Goal: Transaction & Acquisition: Purchase product/service

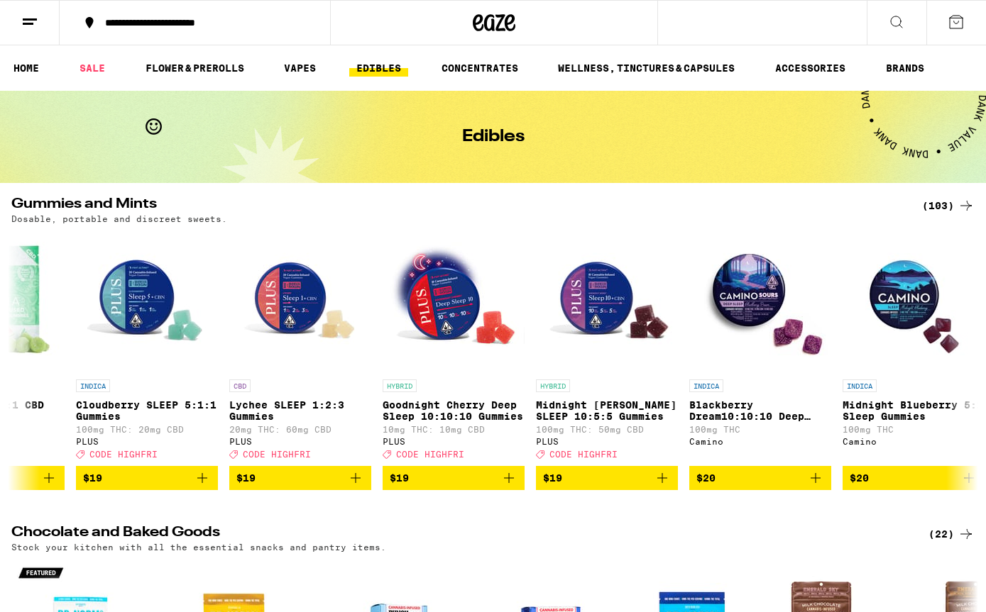
scroll to position [0, 7747]
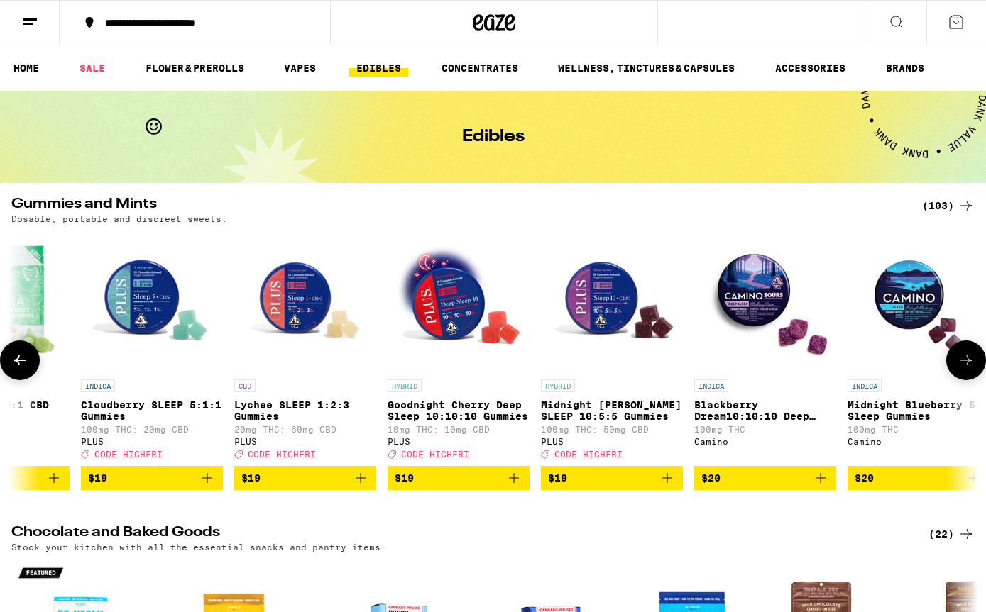
click at [680, 490] on button "$19" at bounding box center [612, 478] width 142 height 24
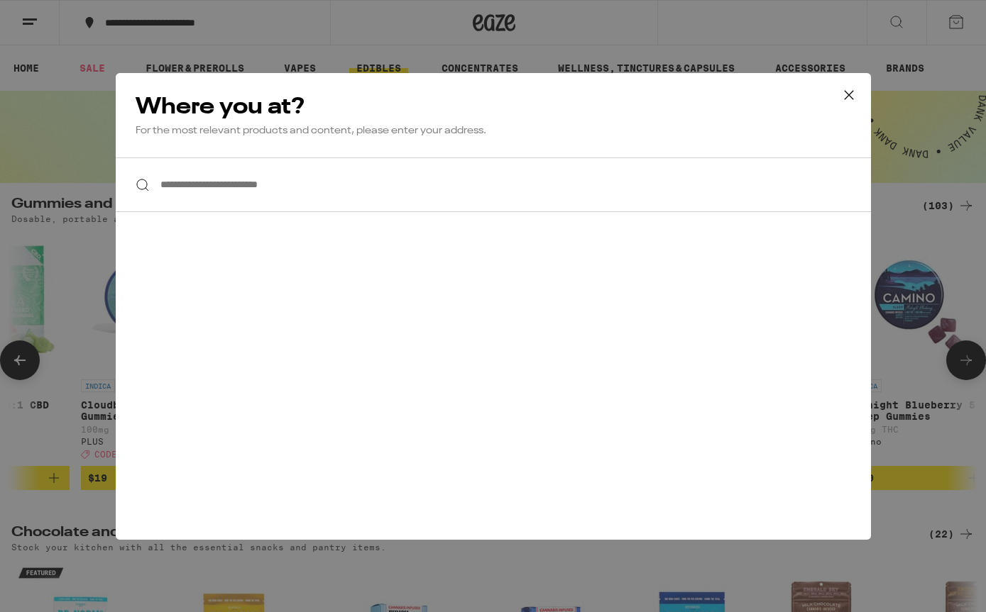
click at [368, 180] on input "**********" at bounding box center [493, 185] width 755 height 55
click at [452, 197] on input "**********" at bounding box center [493, 185] width 755 height 55
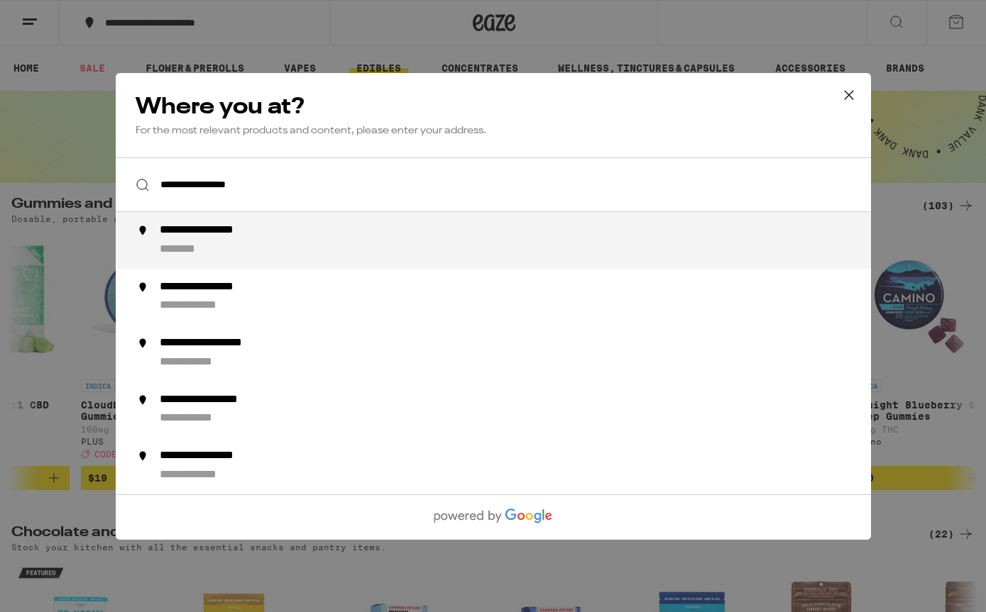
click at [179, 238] on div "**********" at bounding box center [221, 231] width 125 height 15
type input "**********"
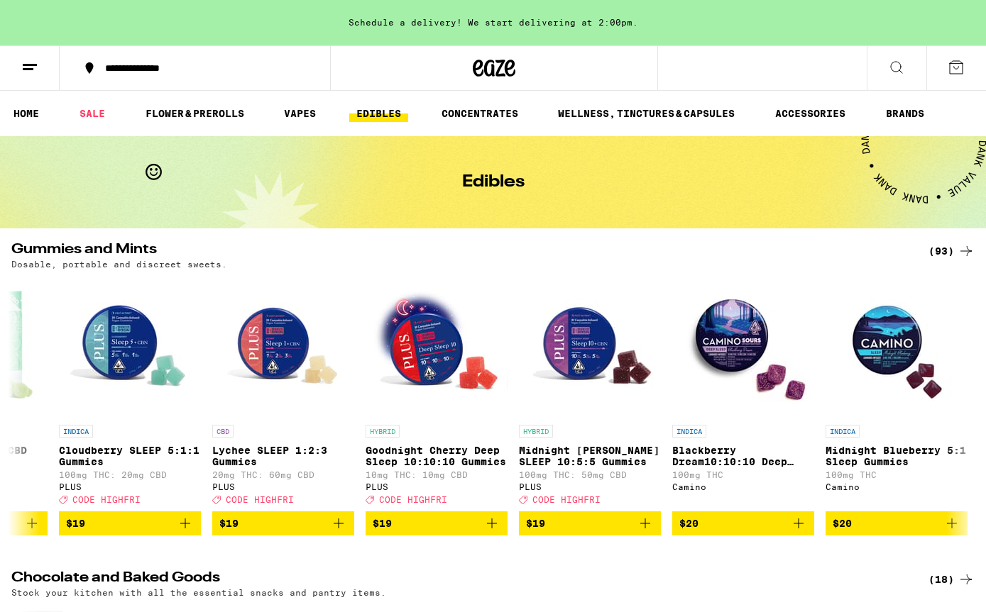
scroll to position [0, 6697]
click at [644, 529] on icon "Add to bag" at bounding box center [644, 524] width 10 height 10
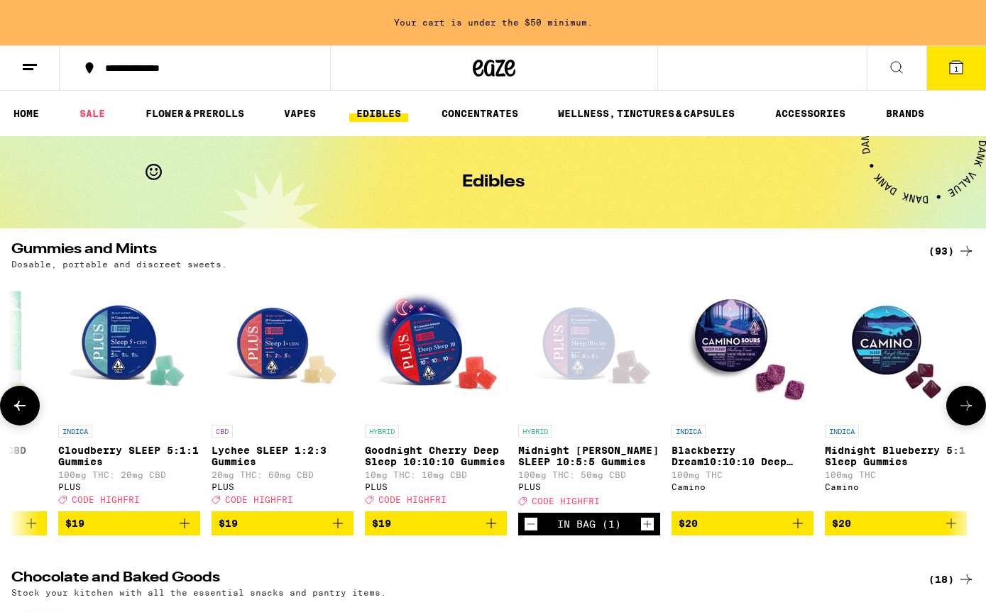
click at [649, 533] on icon "Increment" at bounding box center [647, 524] width 13 height 17
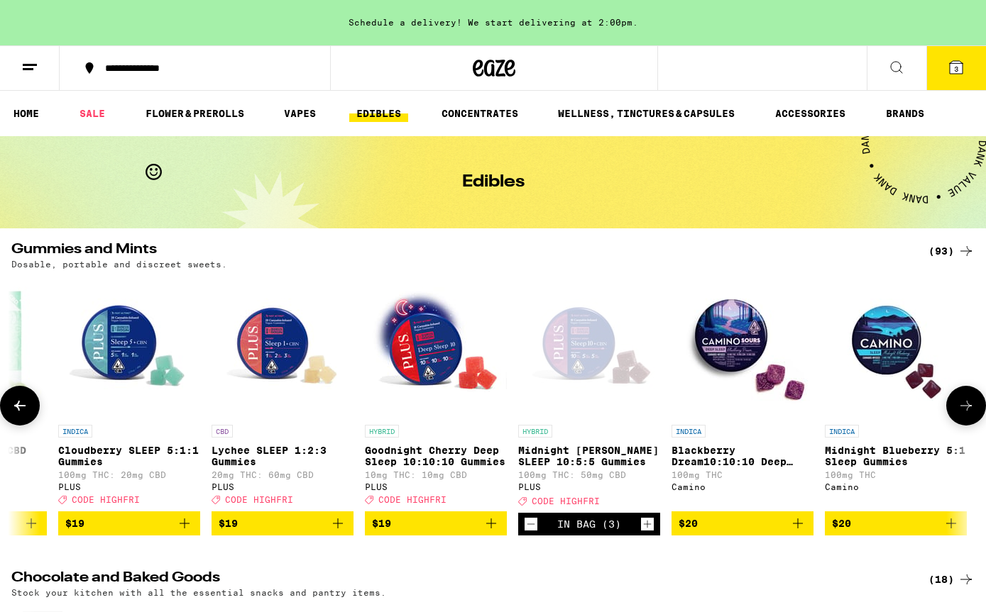
click at [648, 533] on icon "Increment" at bounding box center [647, 524] width 13 height 17
click at [649, 533] on icon "Increment" at bounding box center [647, 524] width 13 height 17
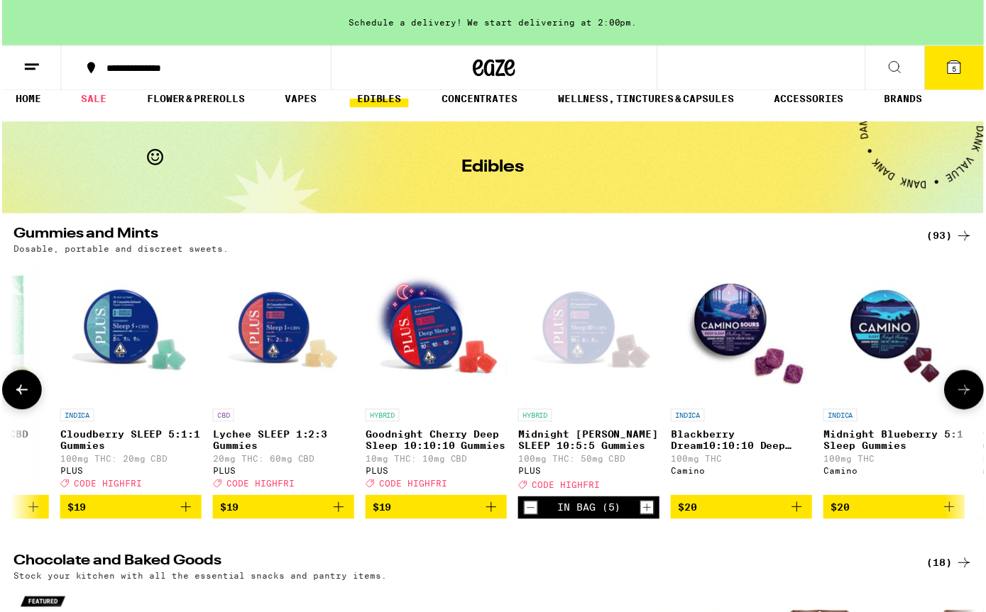
scroll to position [17, 0]
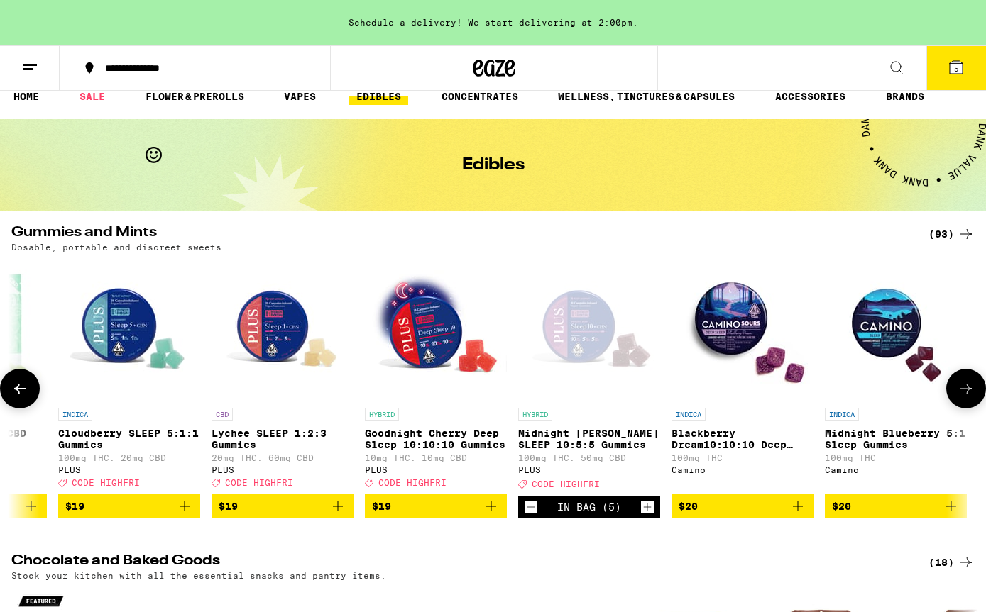
click at [959, 75] on icon at bounding box center [955, 67] width 17 height 17
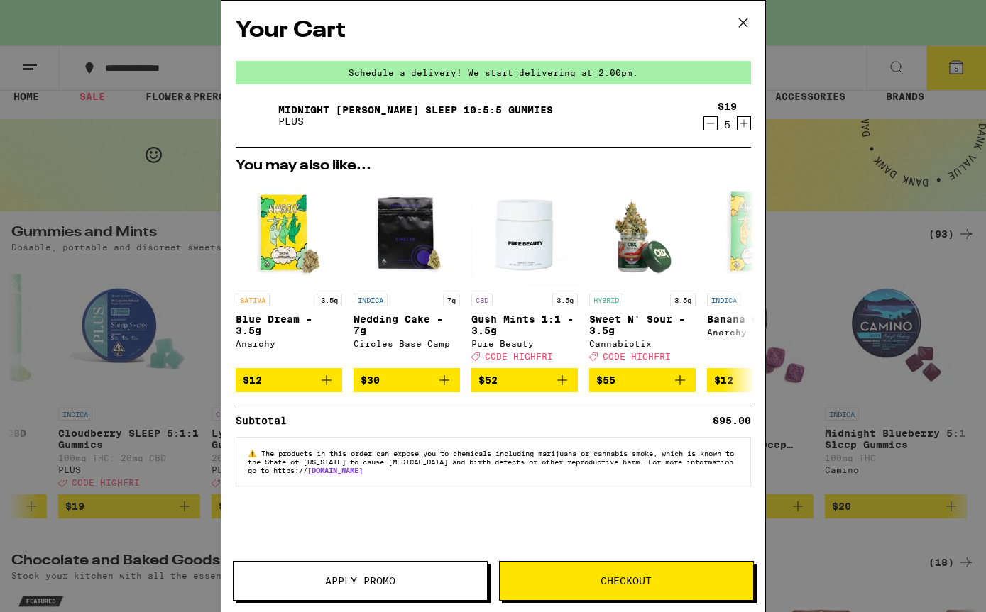
click at [347, 586] on span "Apply Promo" at bounding box center [360, 581] width 70 height 10
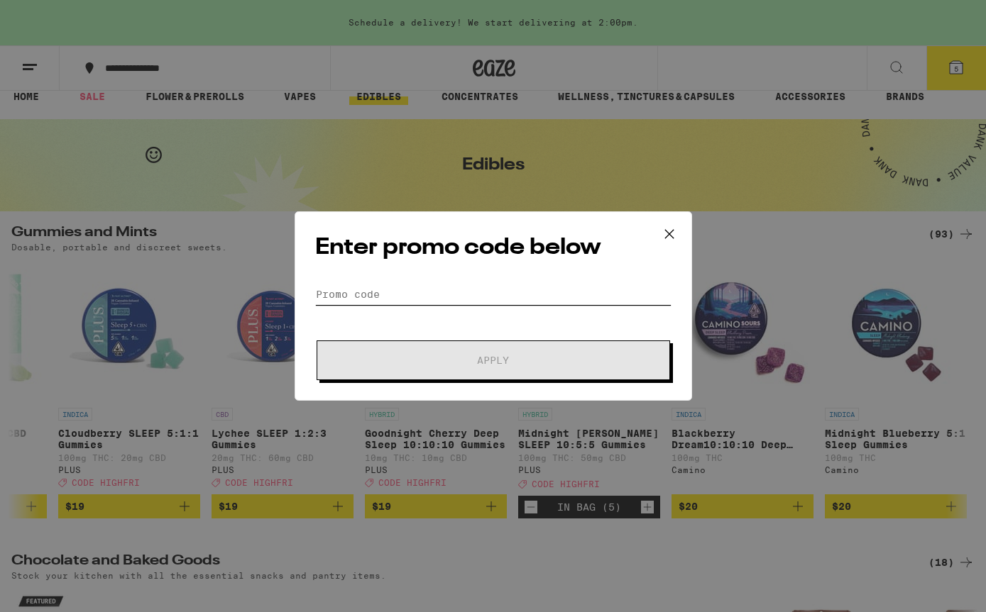
click at [456, 302] on input "Promo Code" at bounding box center [493, 294] width 356 height 21
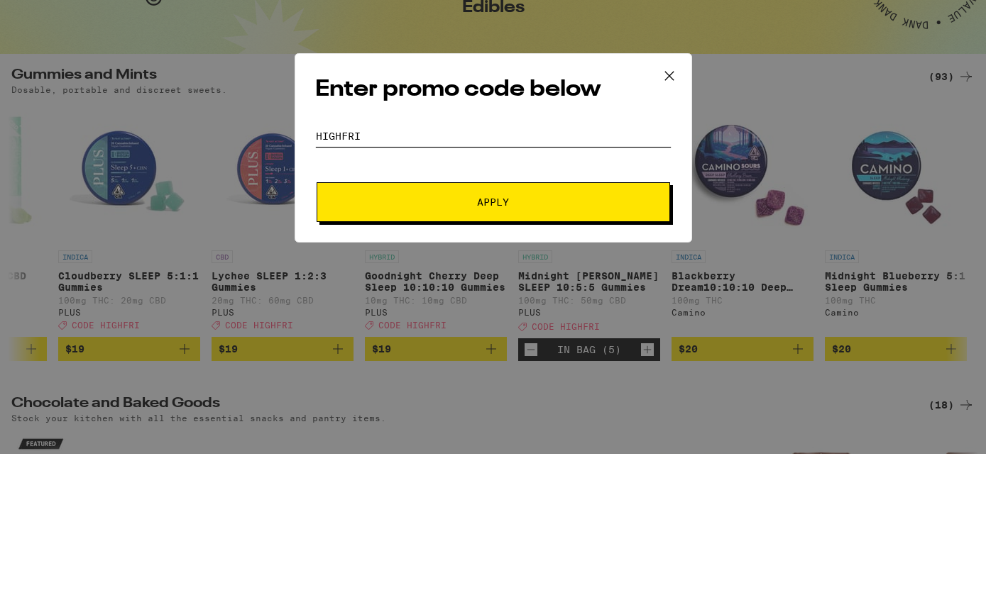
type input "Highfri"
click at [507, 355] on span "Apply" at bounding box center [493, 360] width 32 height 10
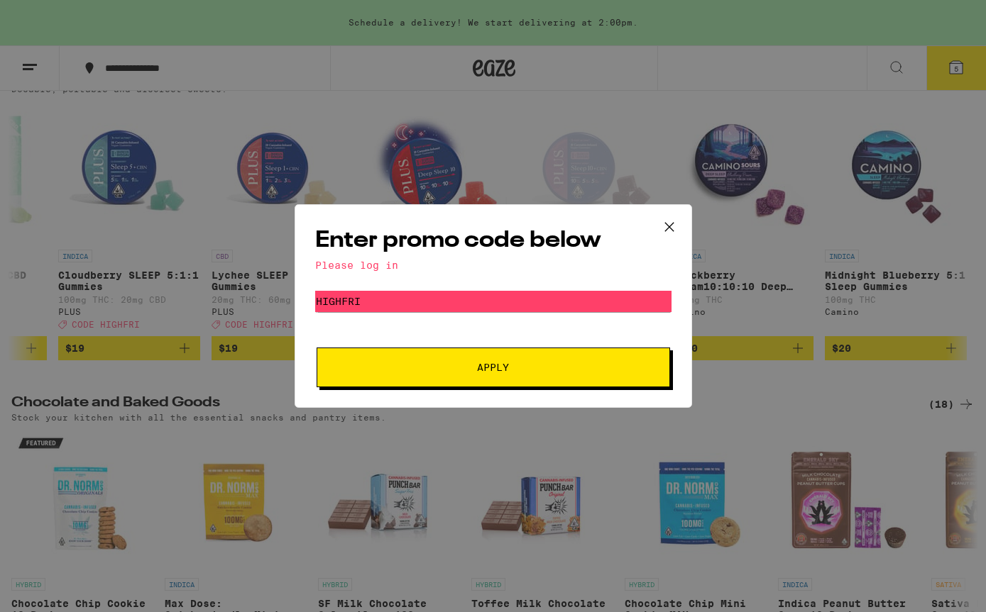
click at [508, 373] on span "Apply" at bounding box center [493, 368] width 32 height 10
click at [672, 226] on icon at bounding box center [668, 226] width 21 height 21
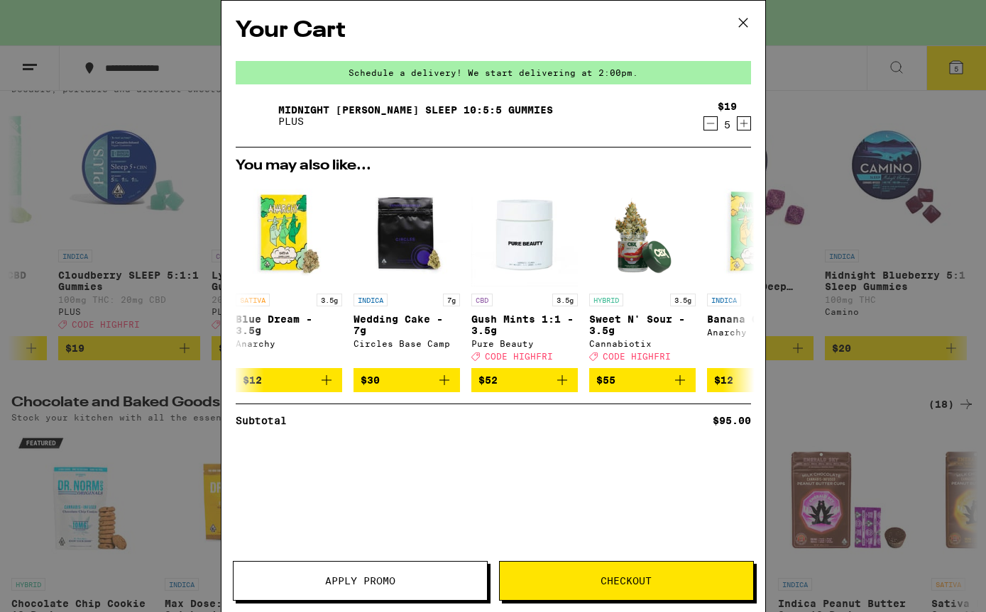
scroll to position [17, 0]
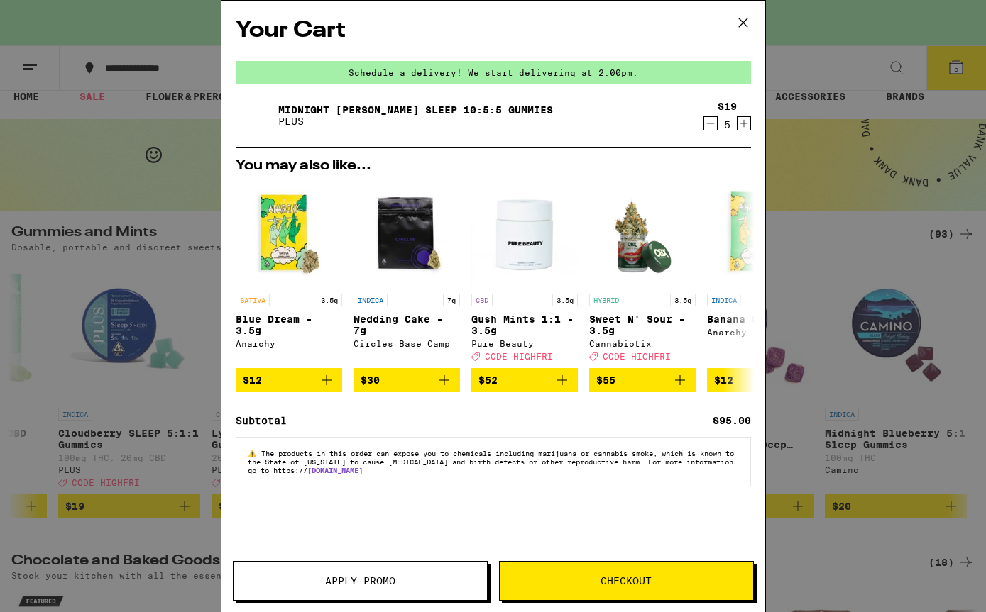
click at [746, 30] on icon at bounding box center [742, 22] width 21 height 21
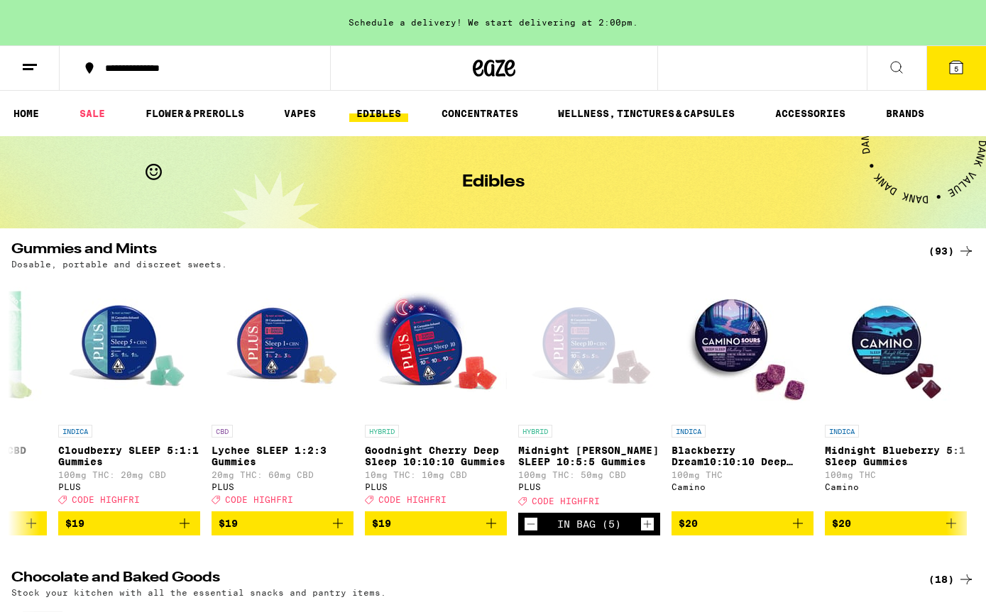
click at [18, 114] on link "HOME" at bounding box center [26, 113] width 40 height 17
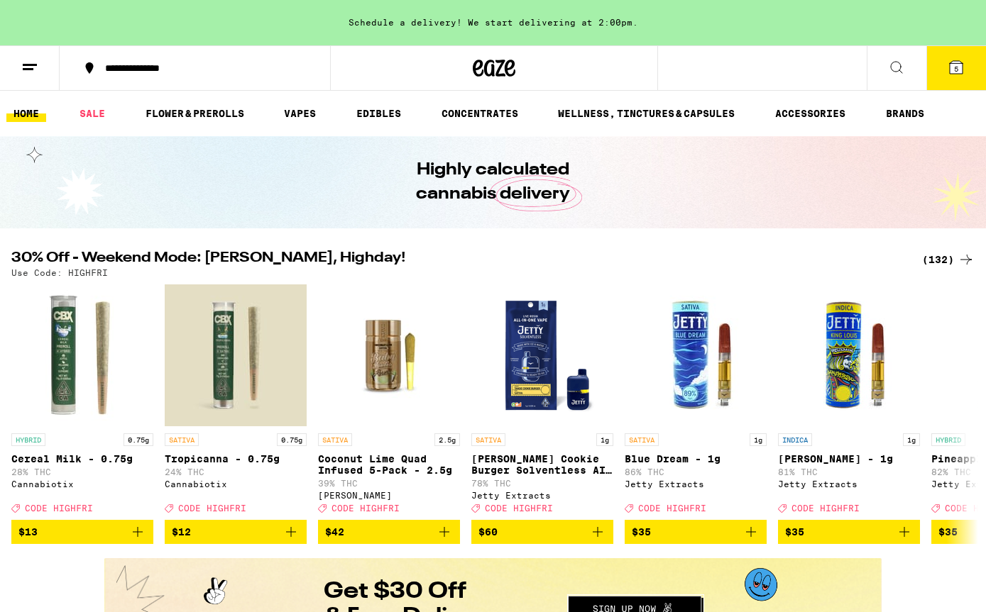
click at [18, 70] on button at bounding box center [30, 68] width 60 height 45
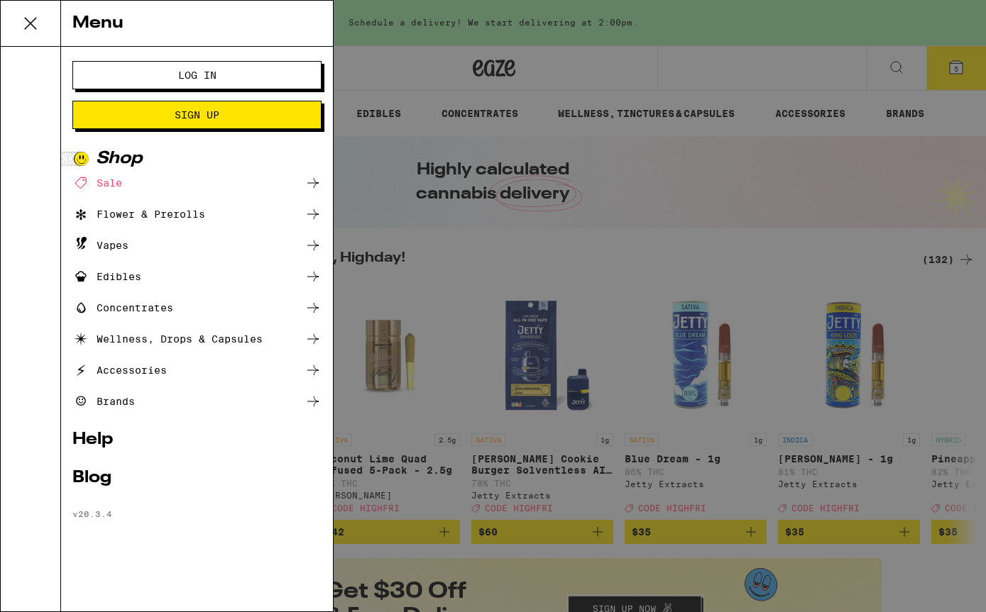
click at [149, 89] on button "Log In" at bounding box center [196, 75] width 249 height 28
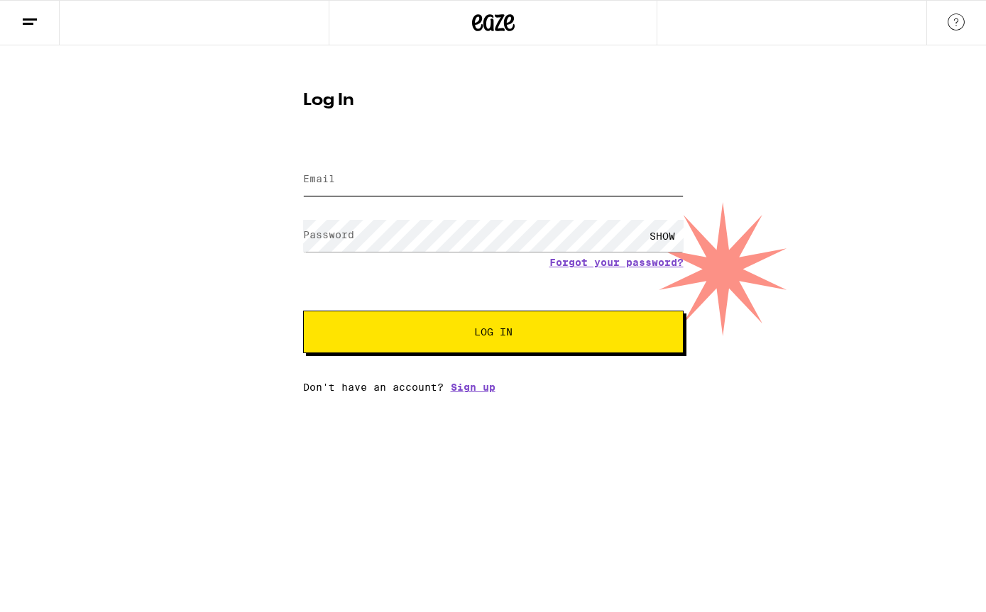
click at [585, 181] on input "Email" at bounding box center [493, 180] width 380 height 32
type input "[EMAIL_ADDRESS][DOMAIN_NAME]"
click at [492, 334] on button "Log In" at bounding box center [493, 332] width 380 height 43
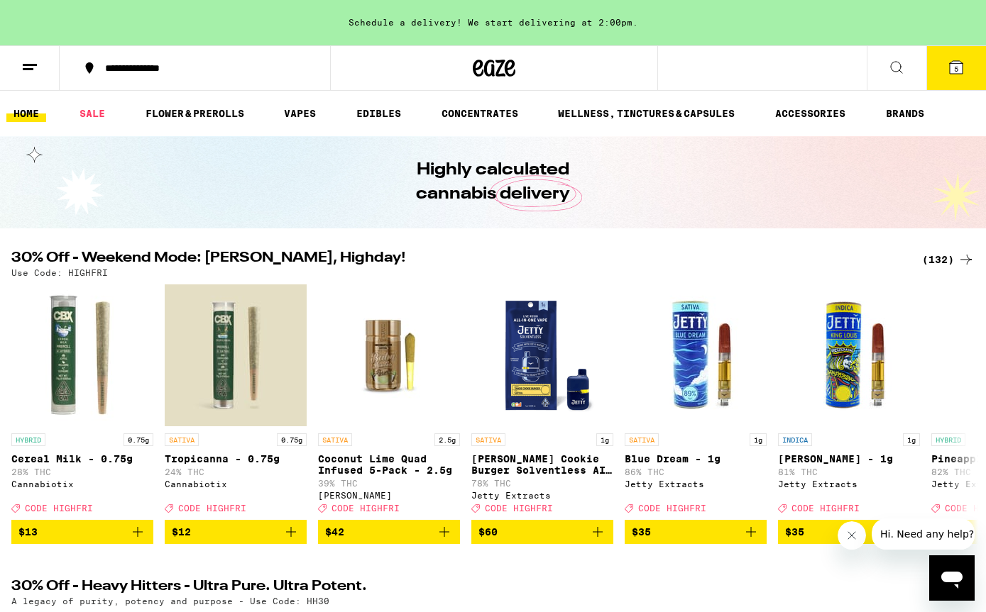
click at [392, 118] on link "EDIBLES" at bounding box center [378, 113] width 59 height 17
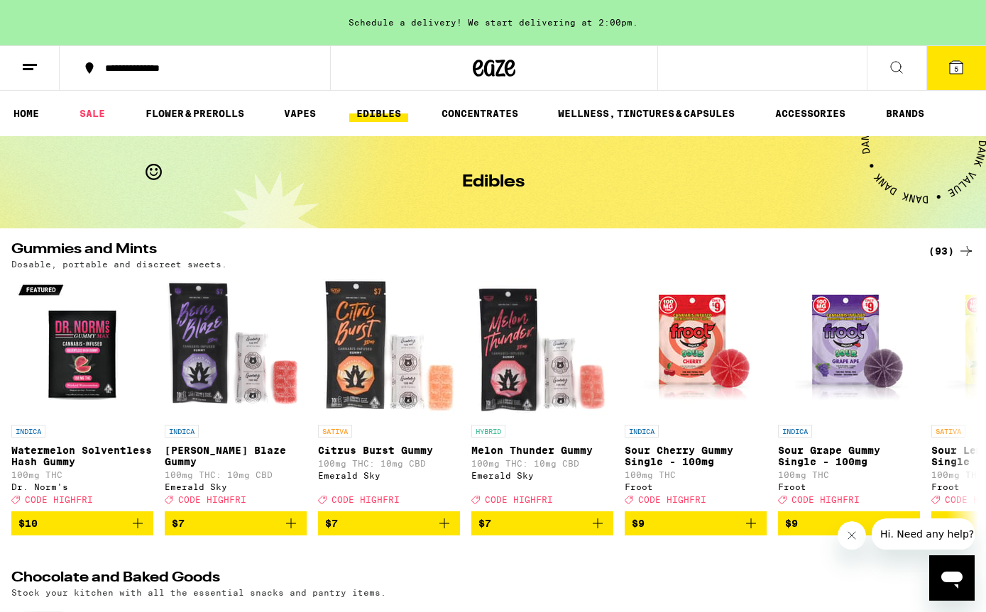
click at [962, 70] on icon at bounding box center [955, 67] width 13 height 13
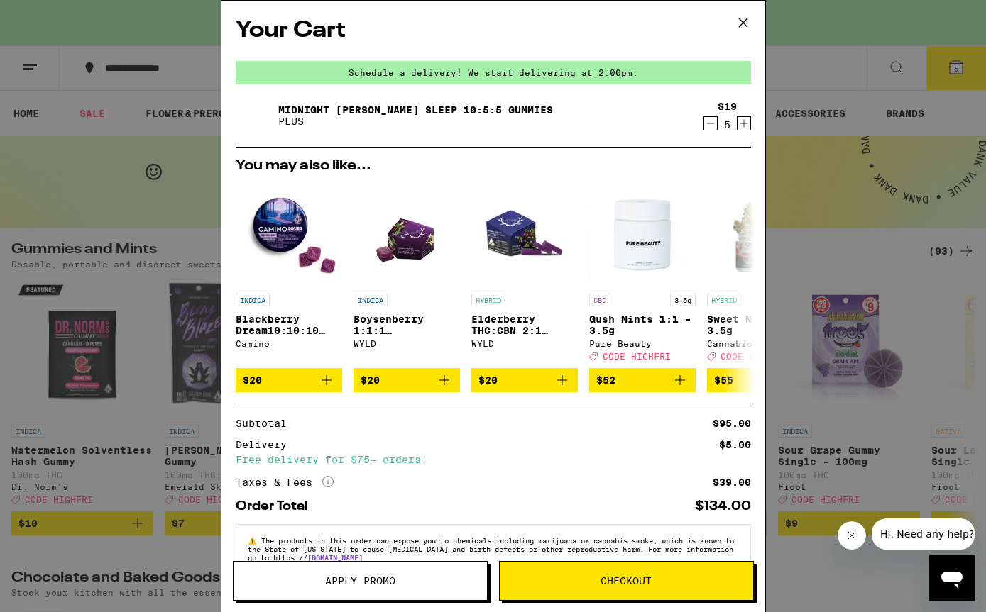
click at [374, 580] on span "Apply Promo" at bounding box center [360, 581] width 70 height 10
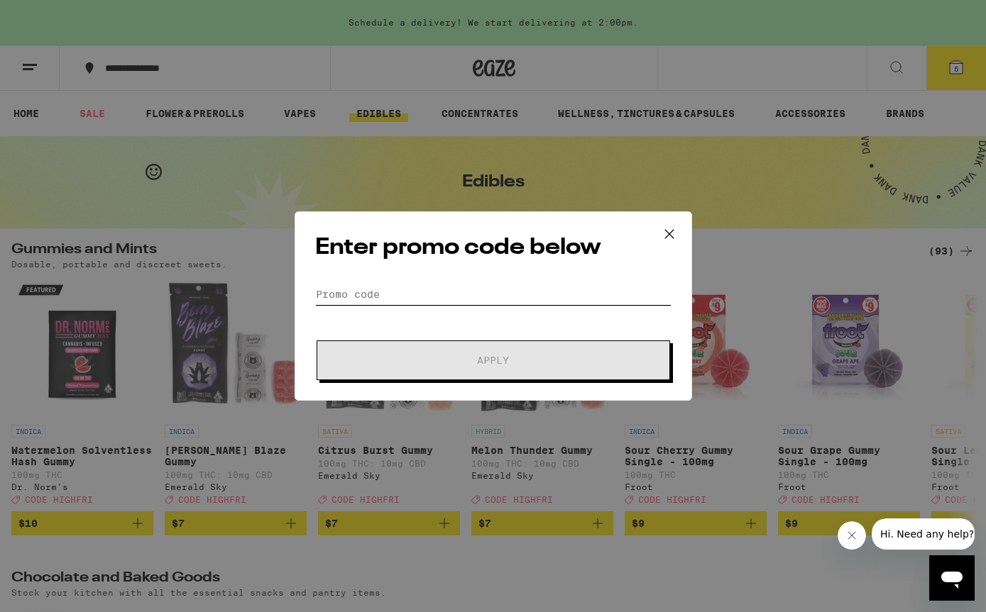
click at [465, 284] on input "Promo Code" at bounding box center [493, 294] width 356 height 21
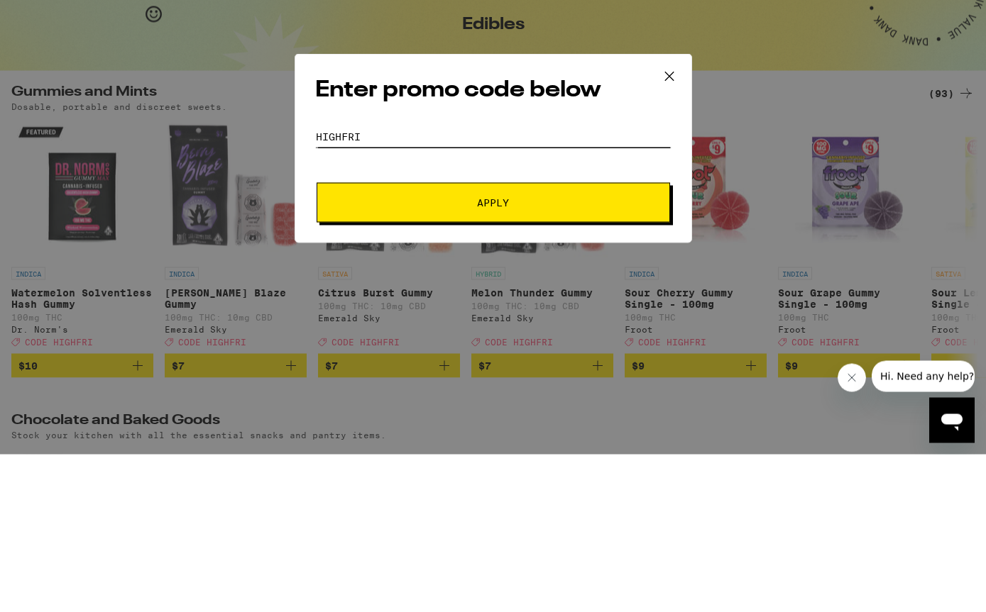
type input "Highfri"
click at [497, 355] on span "Apply" at bounding box center [493, 360] width 32 height 10
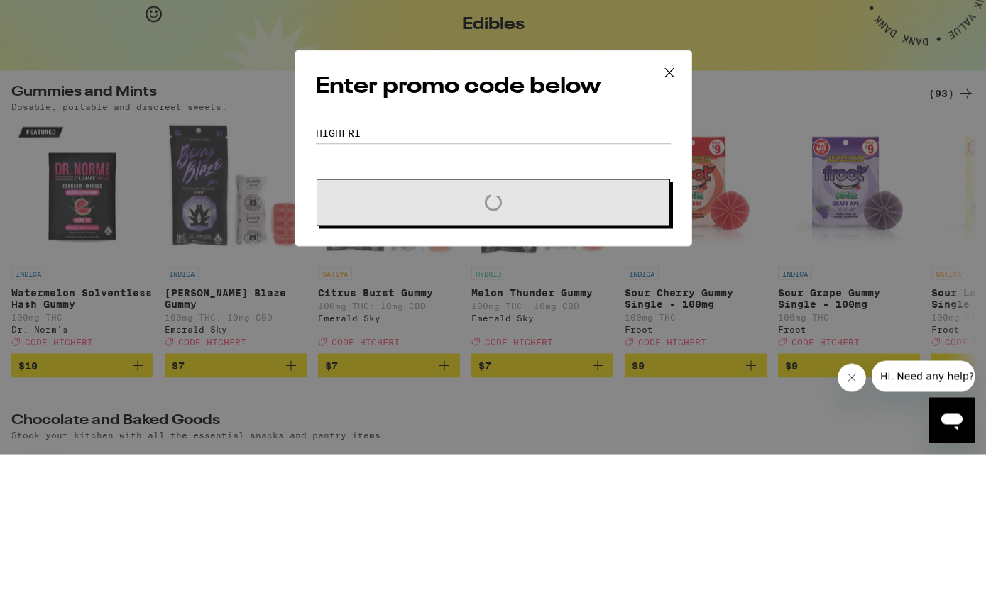
scroll to position [158, 0]
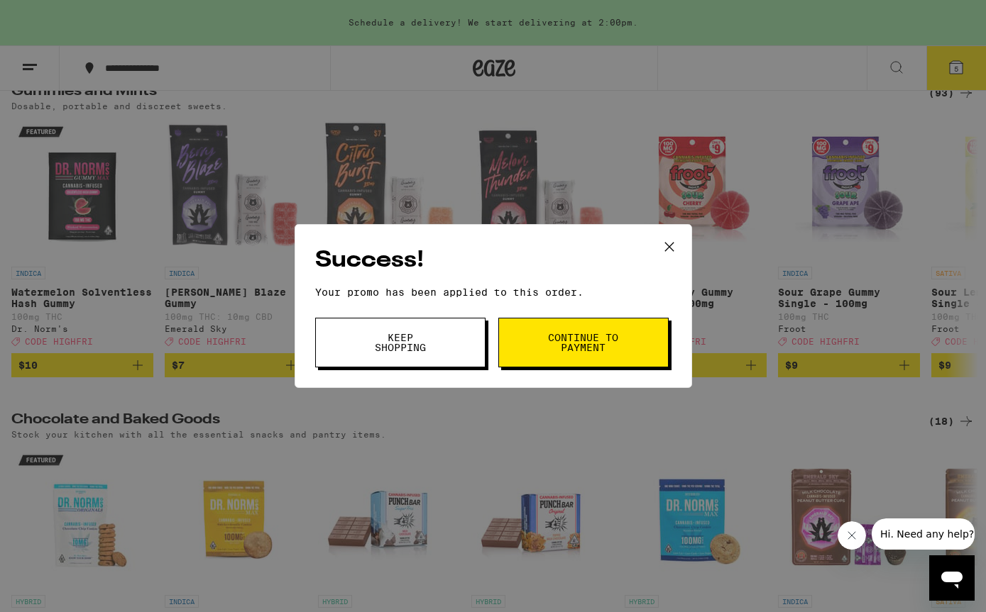
click at [597, 341] on span "Continue to payment" at bounding box center [583, 343] width 72 height 20
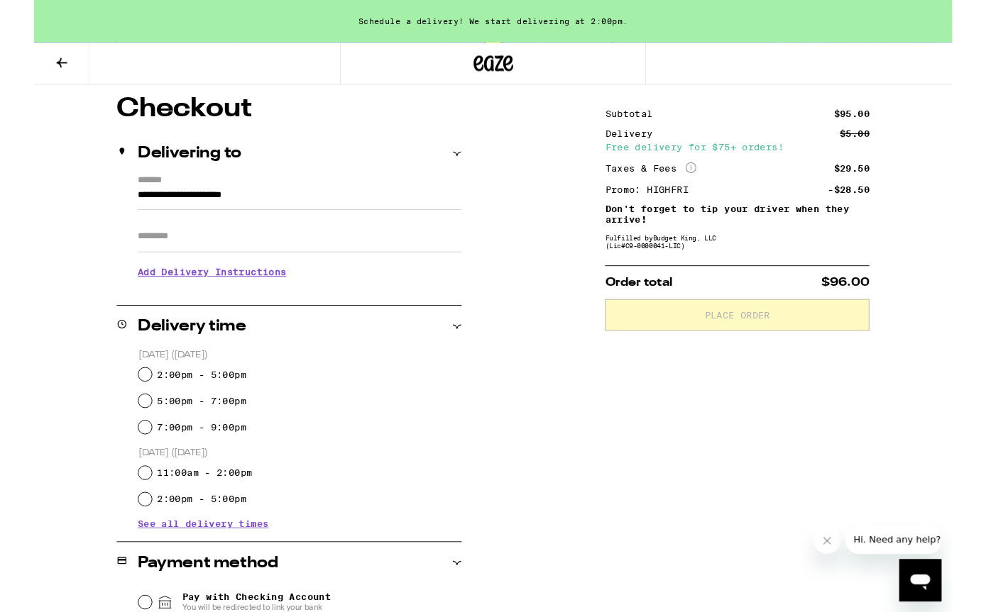
scroll to position [138, 0]
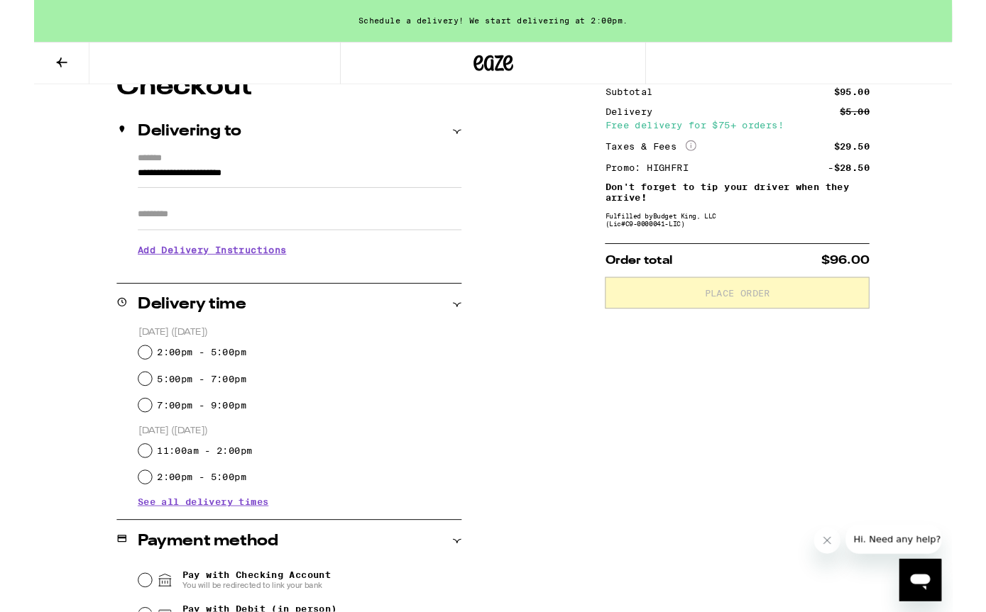
click at [197, 408] on label "5:00pm - 7:00pm" at bounding box center [180, 407] width 96 height 11
click at [126, 408] on input "5:00pm - 7:00pm" at bounding box center [119, 407] width 14 height 14
radio input "true"
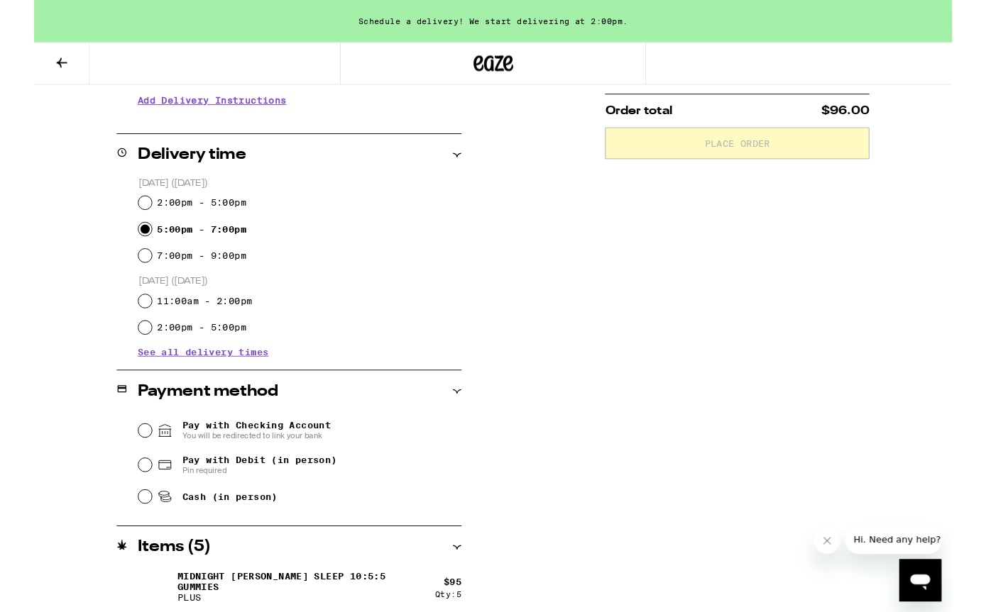
scroll to position [304, 0]
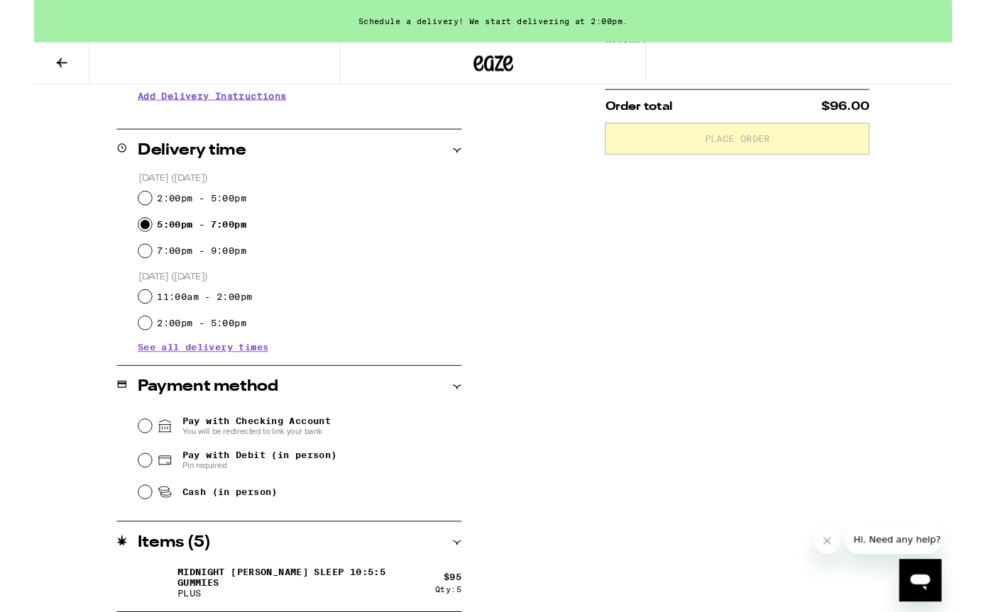
click at [126, 498] on input "Pay with Debit (in person) Pin required" at bounding box center [119, 494] width 14 height 14
radio input "true"
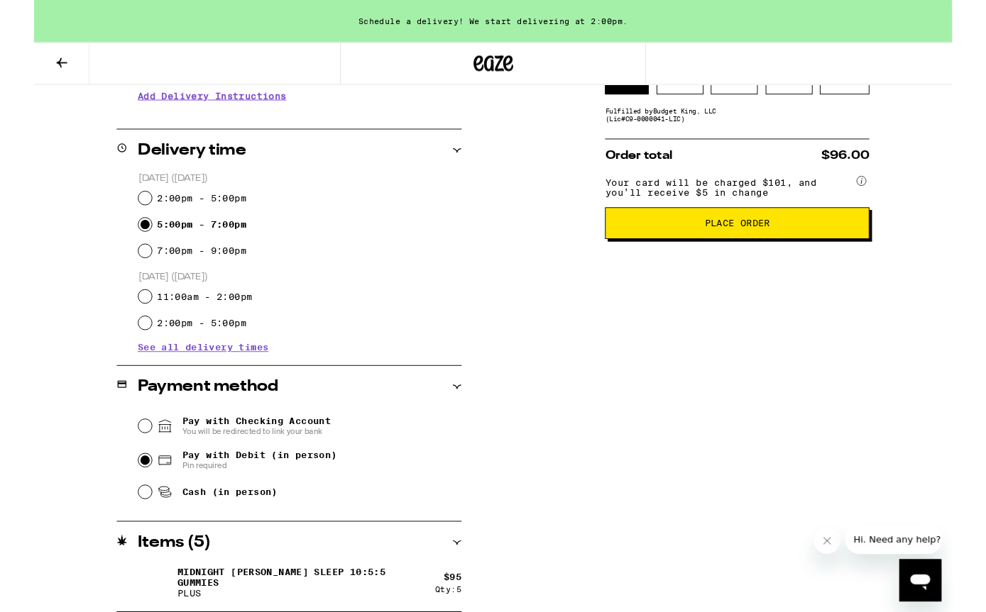
click at [761, 245] on span "Place Order" at bounding box center [755, 240] width 70 height 10
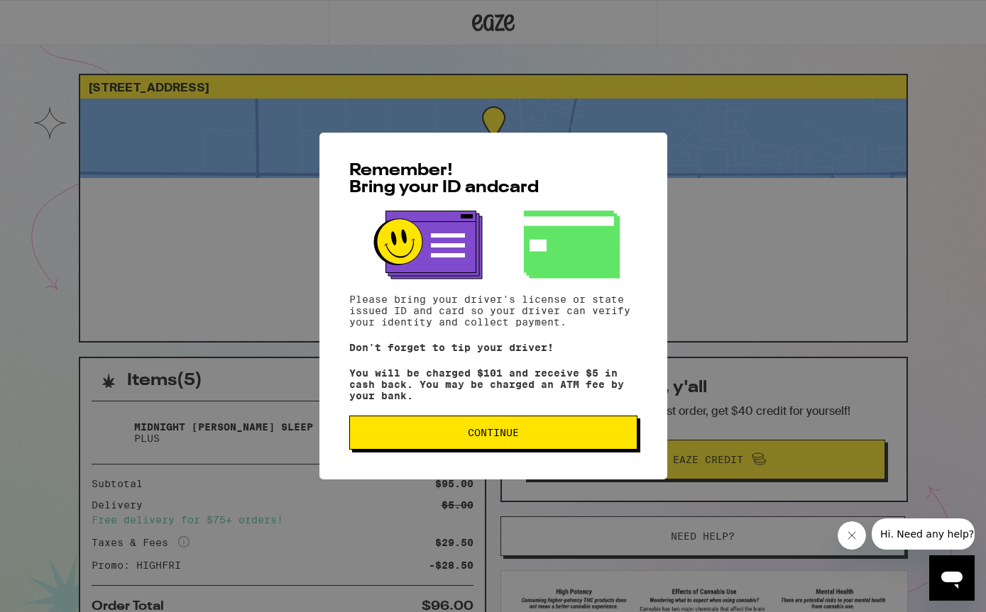
click at [497, 436] on span "Continue" at bounding box center [493, 433] width 51 height 10
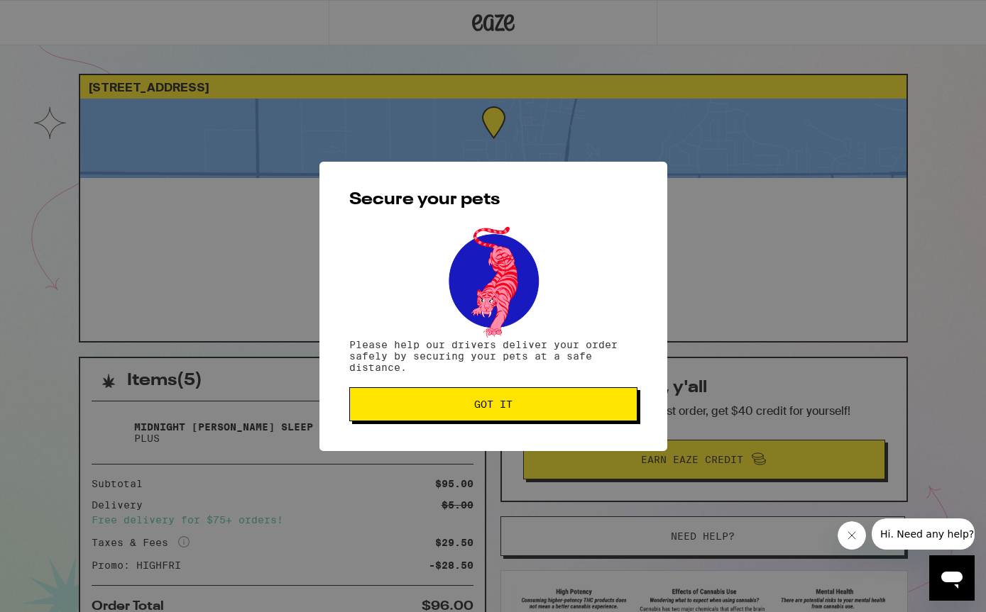
click at [503, 402] on span "Got it" at bounding box center [493, 404] width 38 height 10
